Goal: Transaction & Acquisition: Obtain resource

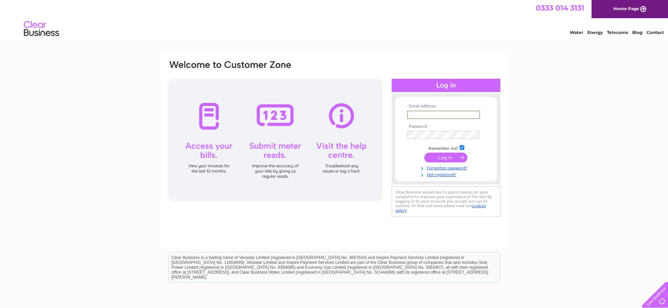
type input "[EMAIL_ADDRESS][DOMAIN_NAME]"
click at [454, 157] on input "submit" at bounding box center [445, 158] width 43 height 10
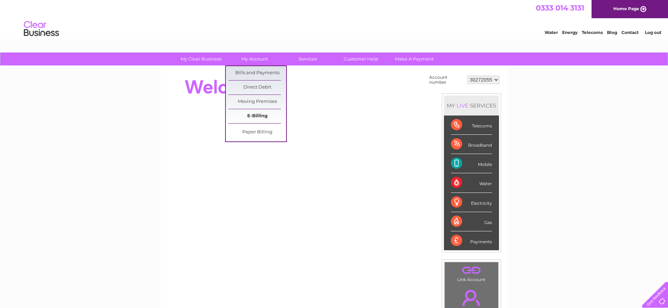
click at [259, 116] on link "E-Billing" at bounding box center [257, 116] width 58 height 14
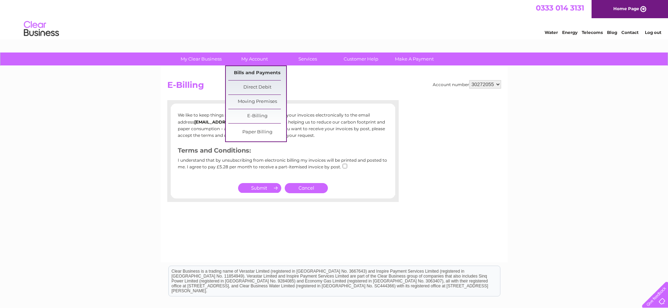
click at [256, 77] on link "Bills and Payments" at bounding box center [257, 73] width 58 height 14
click at [272, 73] on link "Bills and Payments" at bounding box center [257, 73] width 58 height 14
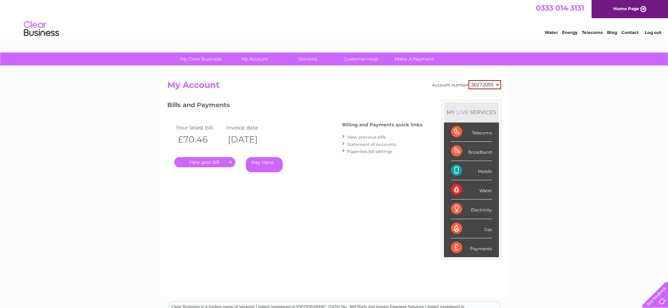
click at [381, 137] on link "View previous bills" at bounding box center [366, 137] width 39 height 5
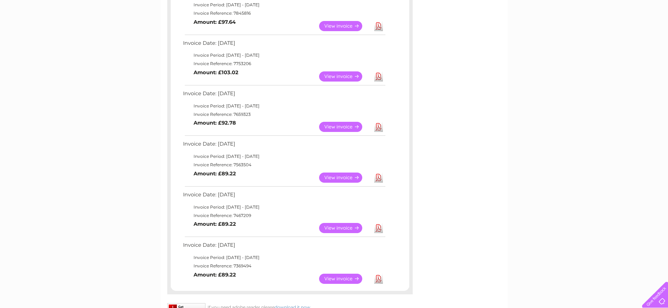
scroll to position [246, 0]
click at [343, 223] on link "View" at bounding box center [345, 228] width 52 height 10
click at [351, 174] on link "View" at bounding box center [345, 177] width 52 height 10
click at [334, 172] on link "View" at bounding box center [345, 177] width 52 height 10
click at [349, 124] on link "View" at bounding box center [345, 126] width 52 height 10
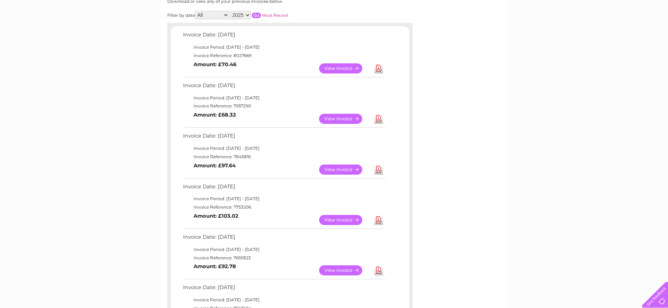
scroll to position [100, 0]
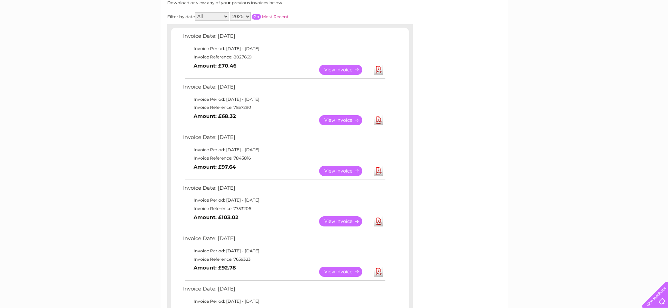
click at [356, 218] on link "View" at bounding box center [345, 222] width 52 height 10
click at [339, 169] on link "View" at bounding box center [345, 171] width 52 height 10
click at [350, 119] on link "View" at bounding box center [345, 120] width 52 height 10
click at [379, 68] on link "Download" at bounding box center [378, 70] width 9 height 10
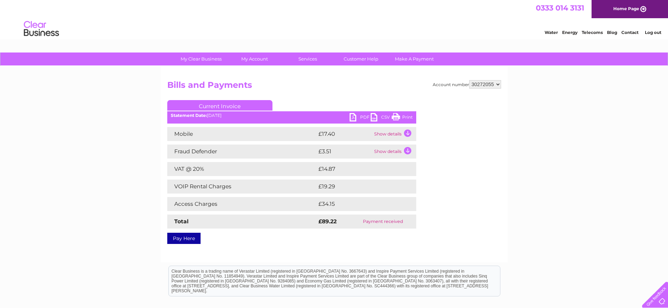
click at [409, 115] on link "Print" at bounding box center [401, 118] width 21 height 10
click at [362, 116] on link "PDF" at bounding box center [359, 118] width 21 height 10
click at [406, 116] on link "Print" at bounding box center [401, 118] width 21 height 10
click at [410, 117] on link "Print" at bounding box center [401, 118] width 21 height 10
click at [405, 117] on link "Print" at bounding box center [401, 118] width 21 height 10
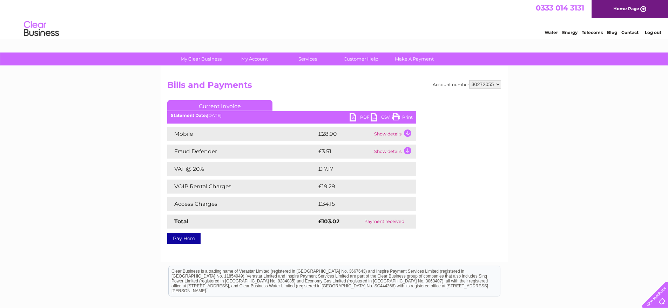
click at [407, 116] on link "Print" at bounding box center [401, 118] width 21 height 10
click at [403, 117] on link "Print" at bounding box center [401, 118] width 21 height 10
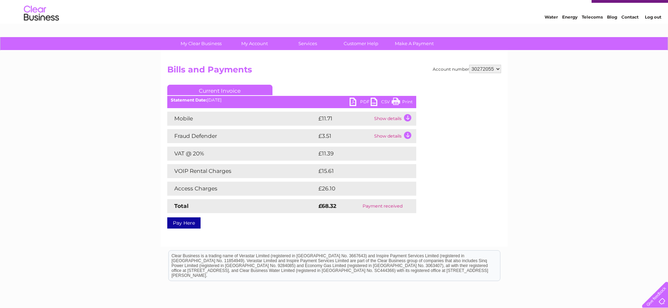
scroll to position [16, 0]
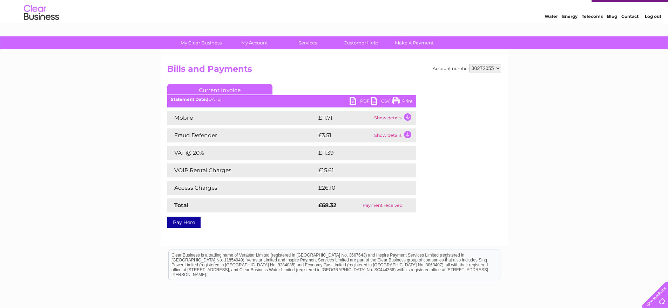
click at [407, 102] on link "Print" at bounding box center [401, 102] width 21 height 10
